Goal: Information Seeking & Learning: Find contact information

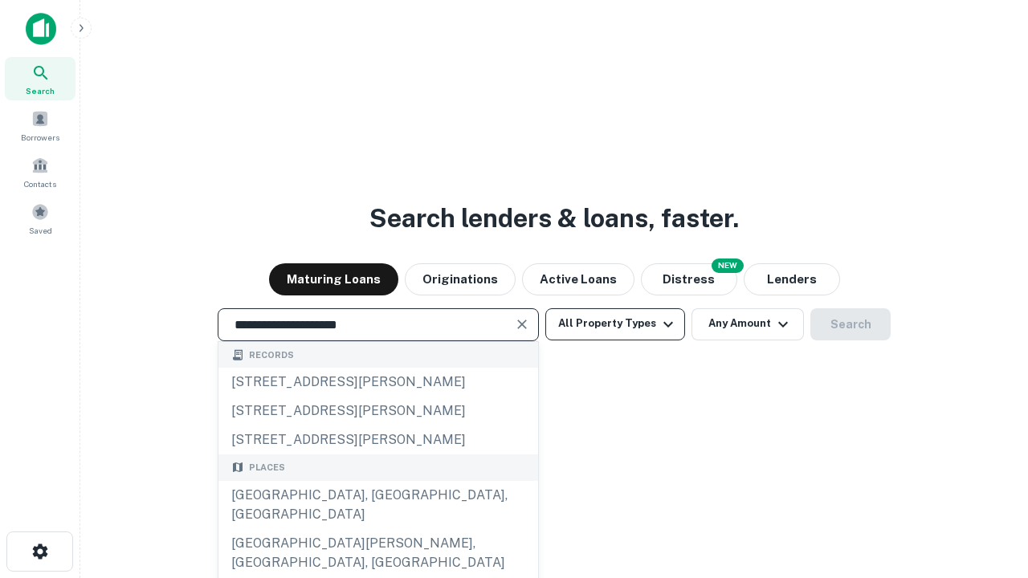
type input "**********"
click at [615, 324] on button "All Property Types" at bounding box center [615, 324] width 140 height 32
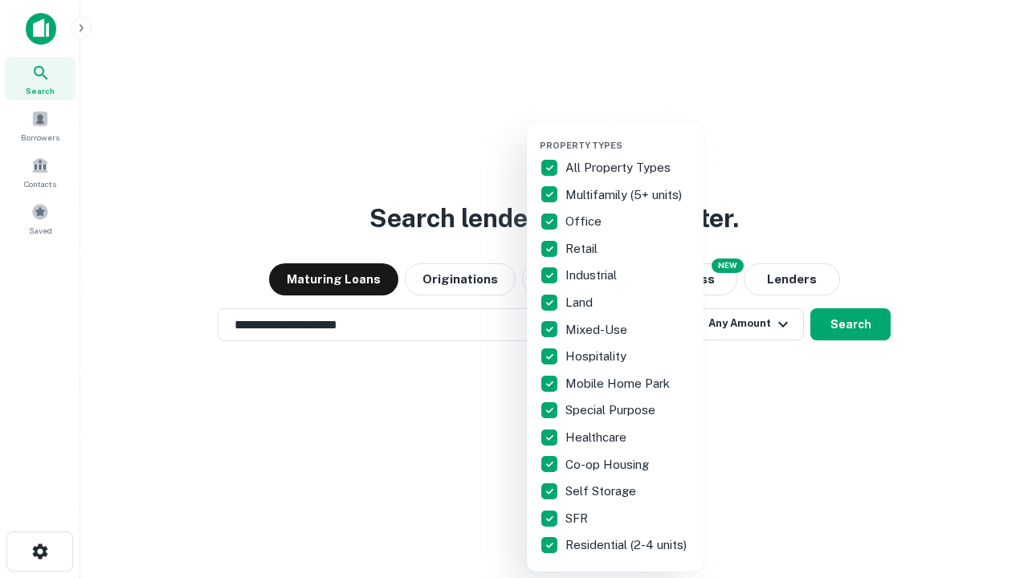
click at [628, 135] on button "button" at bounding box center [628, 135] width 177 height 1
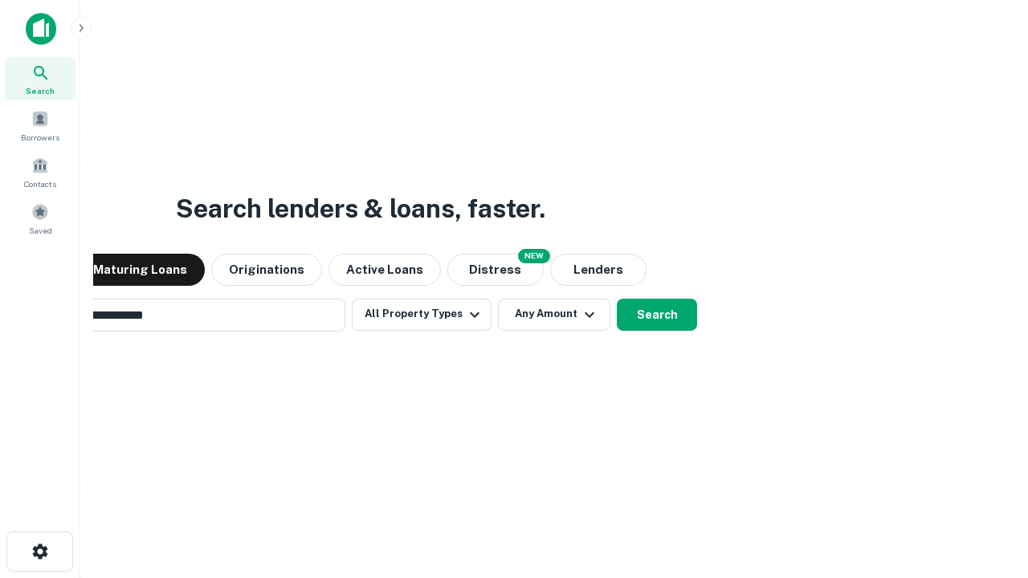
scroll to position [25, 0]
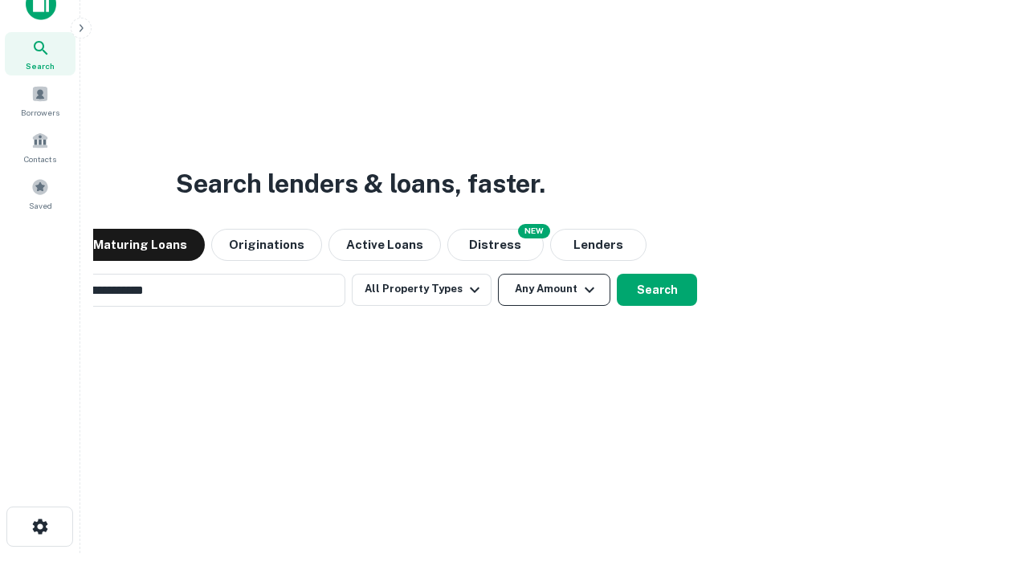
click at [498, 274] on button "Any Amount" at bounding box center [554, 290] width 112 height 32
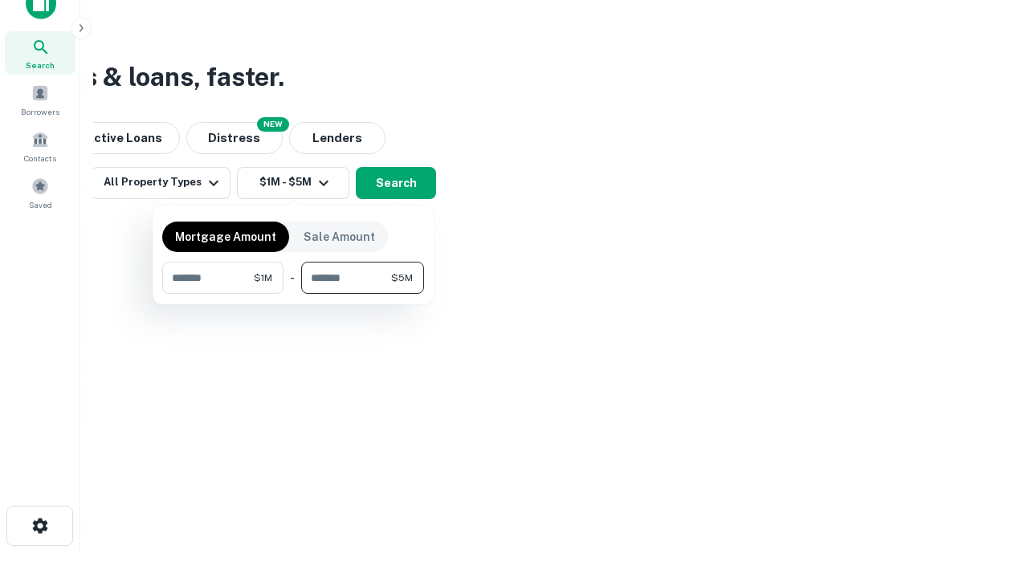
type input "*******"
click at [293, 294] on button "button" at bounding box center [293, 294] width 262 height 1
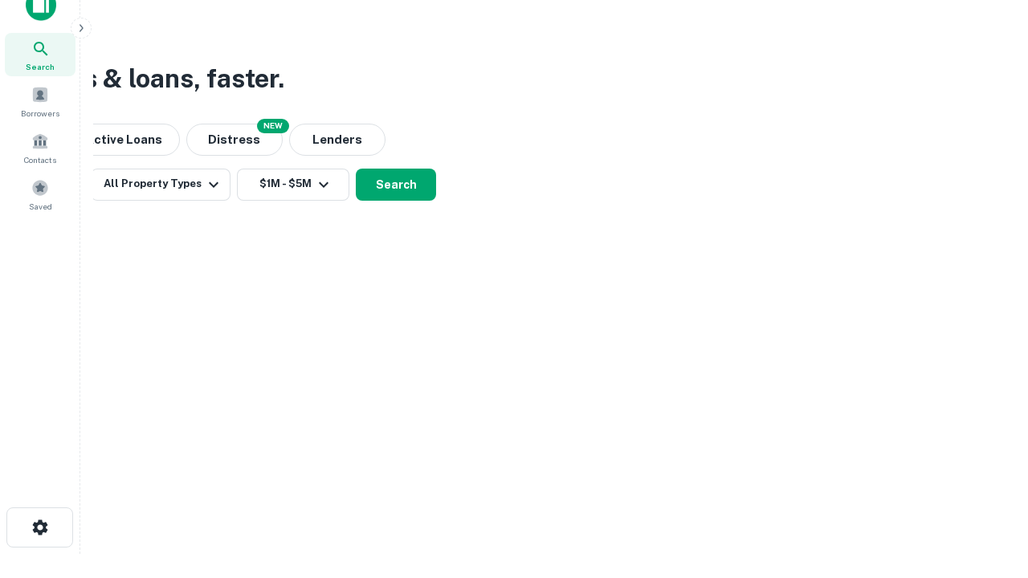
scroll to position [10, 296]
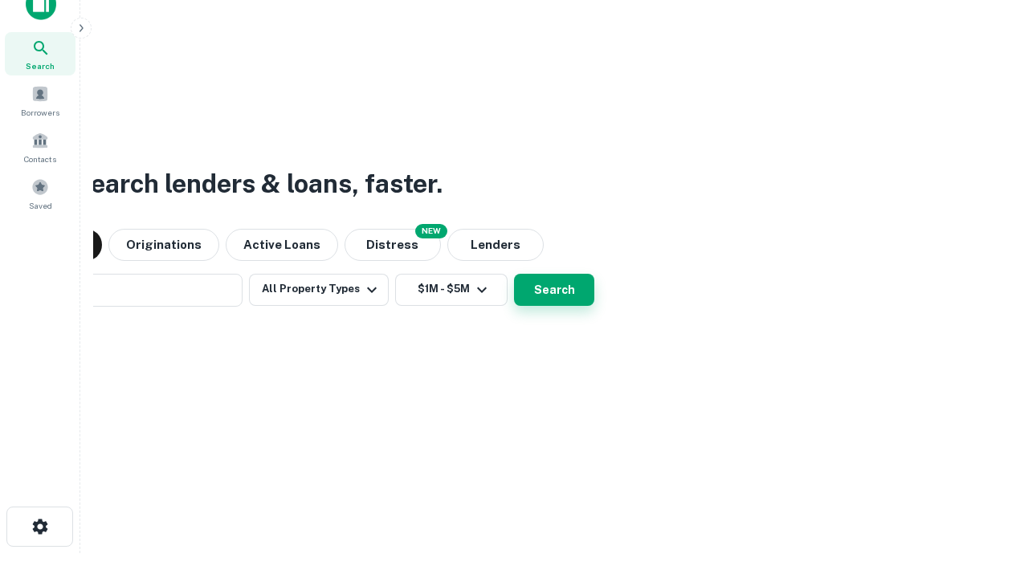
click at [514, 274] on button "Search" at bounding box center [554, 290] width 80 height 32
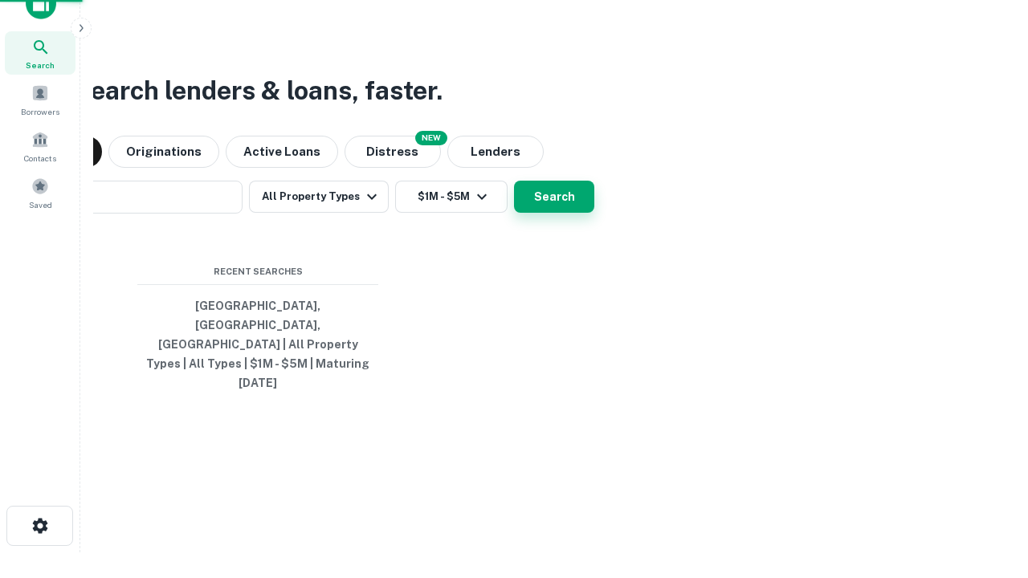
scroll to position [43, 454]
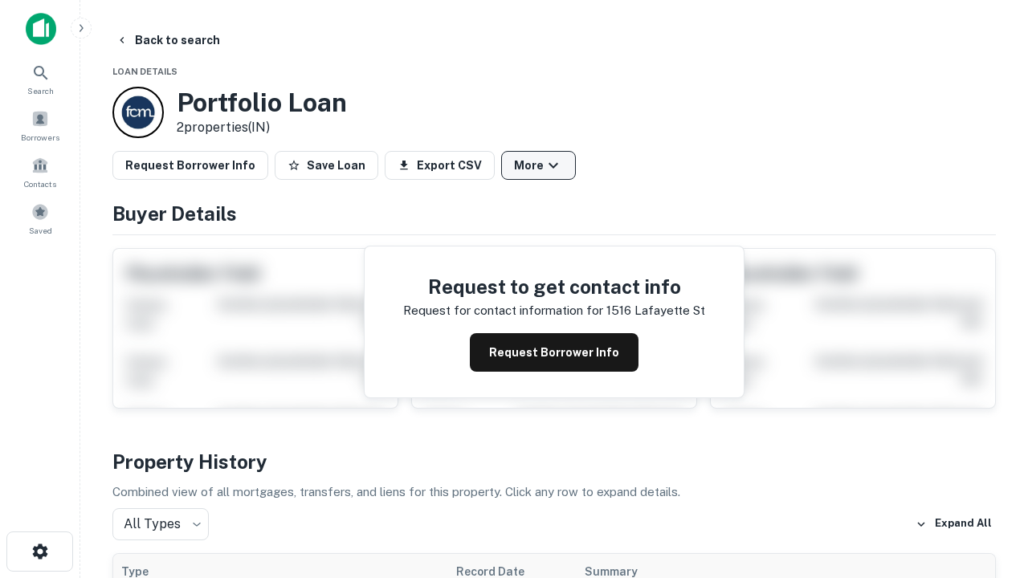
click at [538, 165] on button "More" at bounding box center [538, 165] width 75 height 29
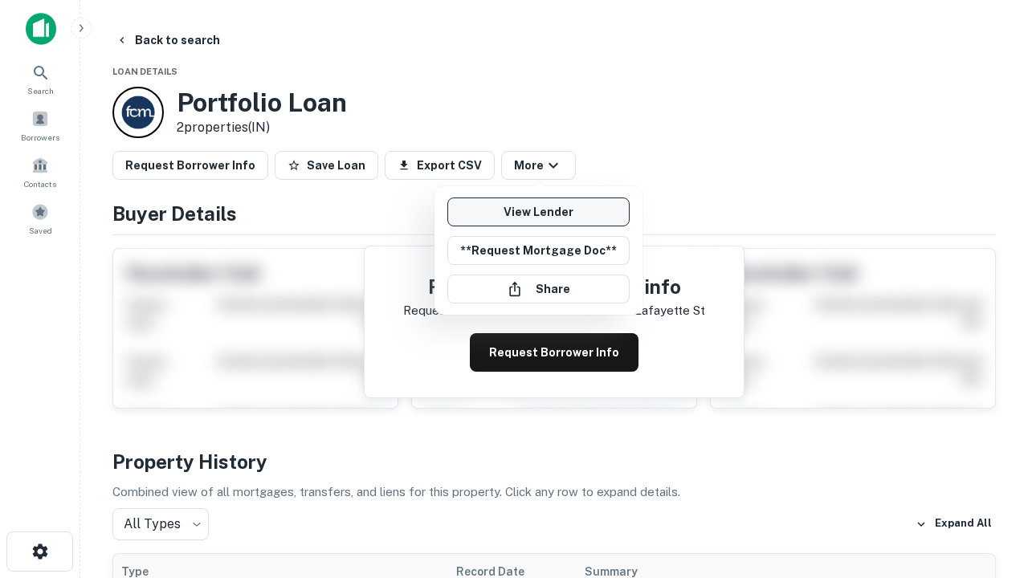
click at [538, 212] on link "View Lender" at bounding box center [538, 212] width 182 height 29
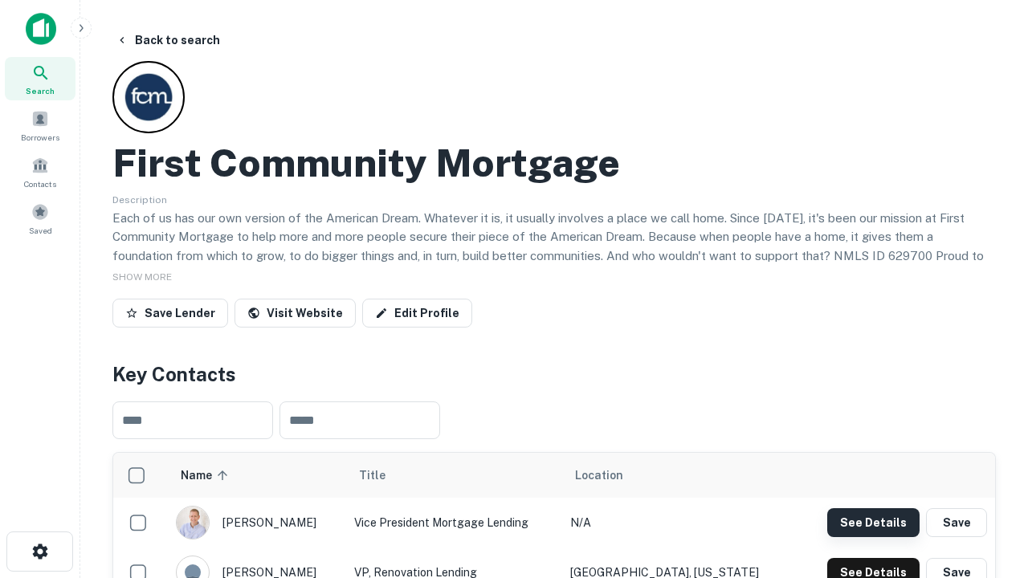
click at [873, 522] on button "See Details" at bounding box center [873, 522] width 92 height 29
click at [39, 552] on icon "button" at bounding box center [40, 551] width 19 height 19
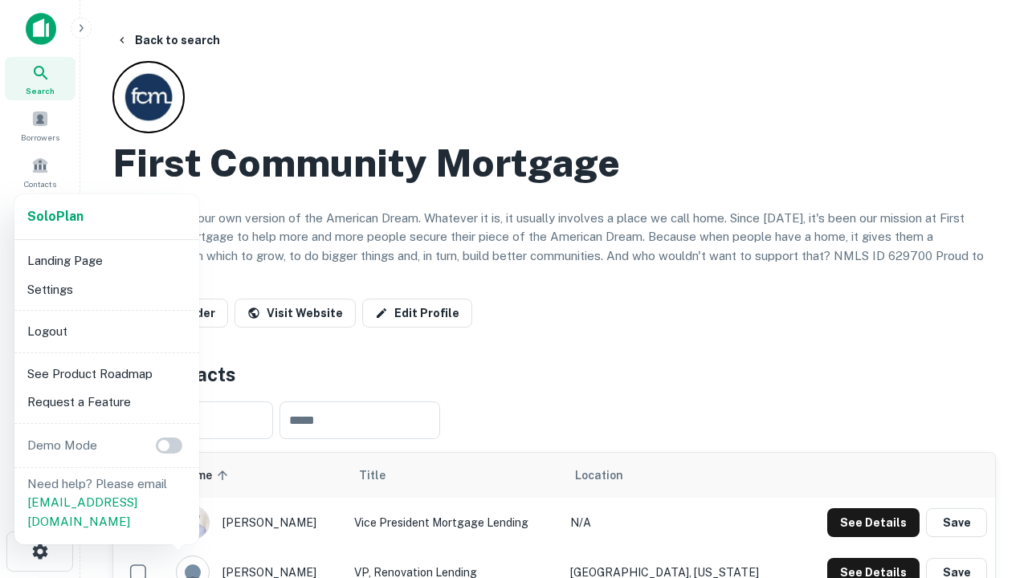
click at [106, 331] on li "Logout" at bounding box center [107, 331] width 172 height 29
